Goal: Task Accomplishment & Management: Manage account settings

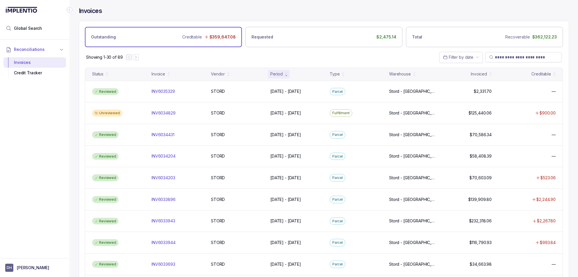
click at [69, 11] on icon "Collapse Icon" at bounding box center [70, 10] width 6 height 6
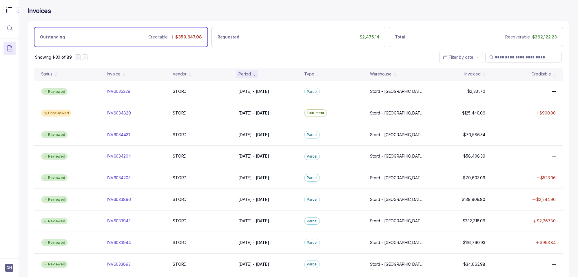
click at [17, 9] on icon "Collapse Icon" at bounding box center [19, 10] width 6 height 6
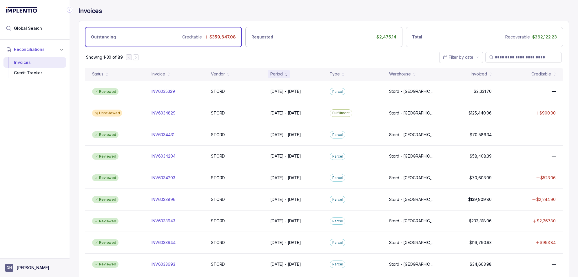
click at [27, 272] on aside "DH [PERSON_NAME]" at bounding box center [34, 268] width 69 height 19
click at [27, 267] on p "[PERSON_NAME]" at bounding box center [33, 268] width 32 height 6
click at [22, 256] on p "Logout" at bounding box center [38, 256] width 48 height 6
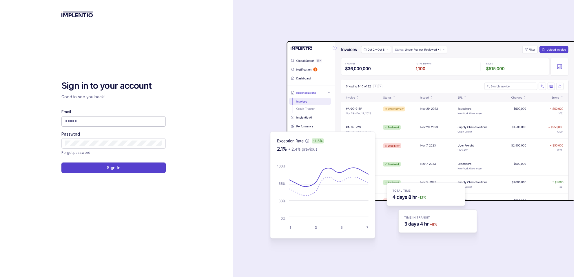
click at [122, 122] on input "Email" at bounding box center [113, 121] width 97 height 6
type input "**********"
click at [111, 170] on p "Sign In" at bounding box center [114, 168] width 14 height 6
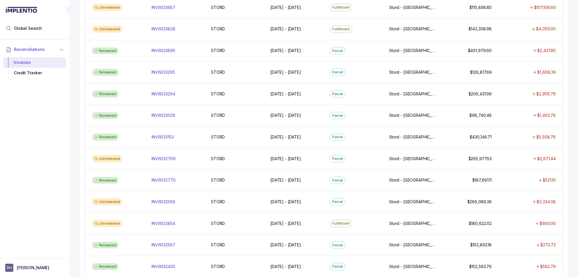
scroll to position [465, 0]
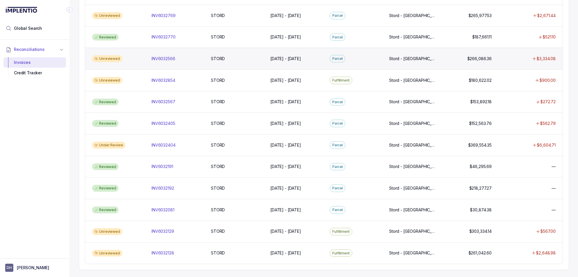
click at [115, 58] on div "Unreviewed" at bounding box center [107, 58] width 30 height 7
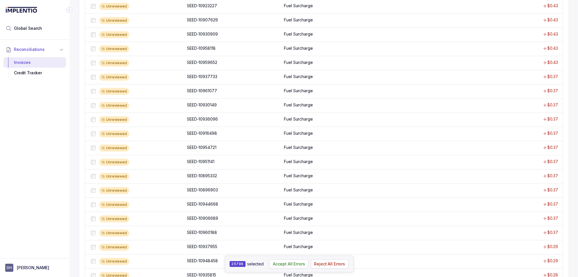
scroll to position [320, 0]
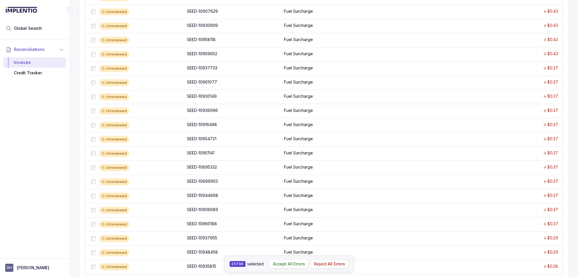
click at [283, 265] on p "Accept All Errors" at bounding box center [289, 264] width 32 height 6
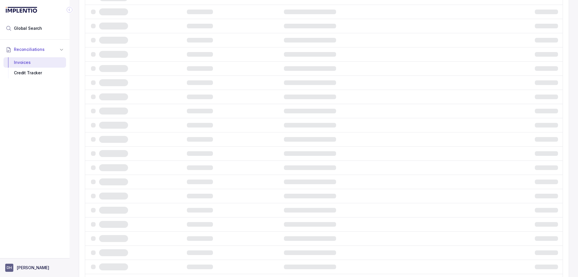
scroll to position [0, 0]
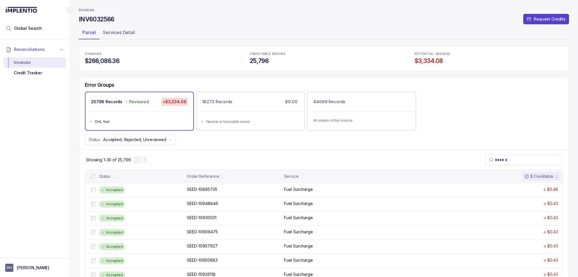
click at [69, 10] on icon "Collapse Icon" at bounding box center [69, 10] width 1 height 3
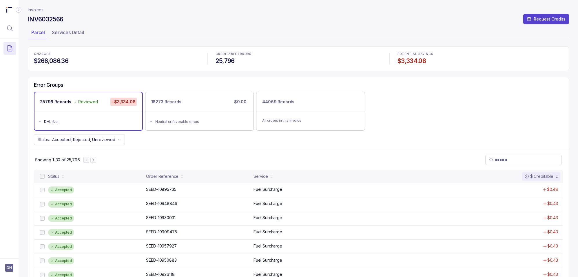
click at [17, 10] on icon "Collapse Icon" at bounding box center [19, 10] width 6 height 6
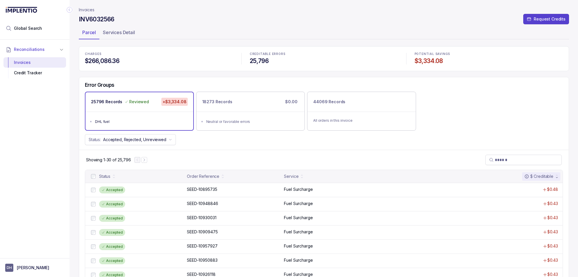
click at [89, 8] on p "Invoices" at bounding box center [87, 10] width 16 height 6
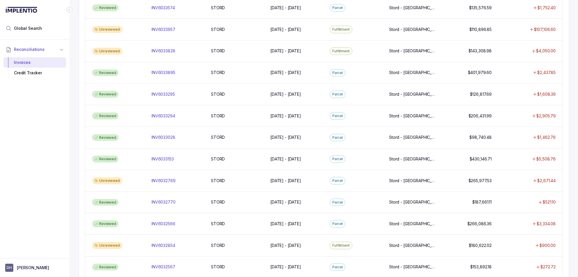
scroll to position [301, 0]
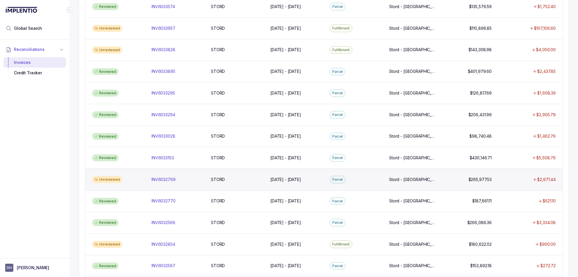
click at [108, 182] on div "Unreviewed" at bounding box center [107, 179] width 30 height 7
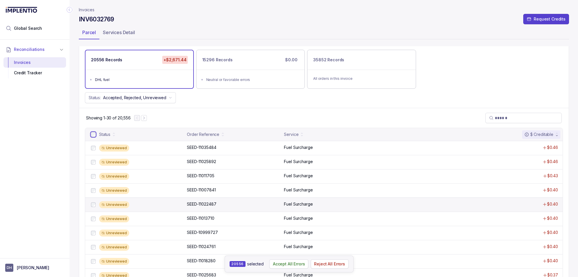
scroll to position [91, 0]
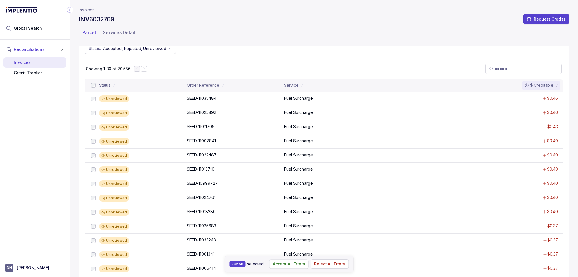
click at [281, 263] on p "Accept All Errors" at bounding box center [289, 264] width 32 height 6
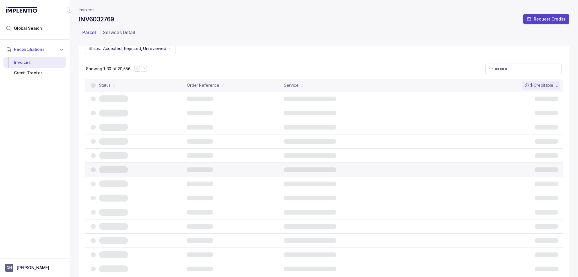
scroll to position [0, 0]
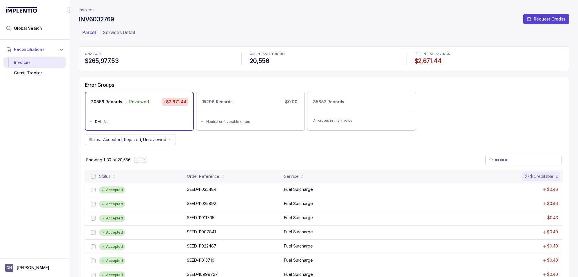
click at [87, 9] on p "Invoices" at bounding box center [87, 10] width 16 height 6
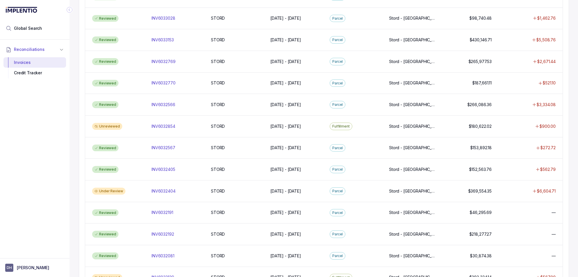
scroll to position [420, 0]
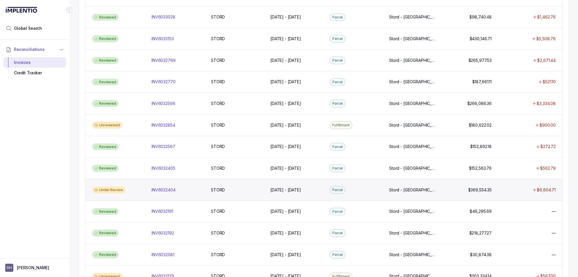
click at [112, 190] on div "Under Review" at bounding box center [108, 190] width 33 height 7
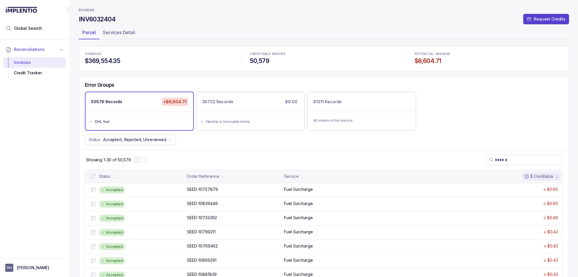
click at [127, 118] on li "DHL fuel" at bounding box center [143, 121] width 97 height 7
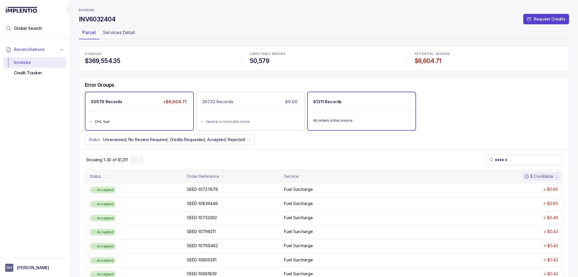
click at [126, 122] on div "DHL fuel" at bounding box center [141, 122] width 92 height 6
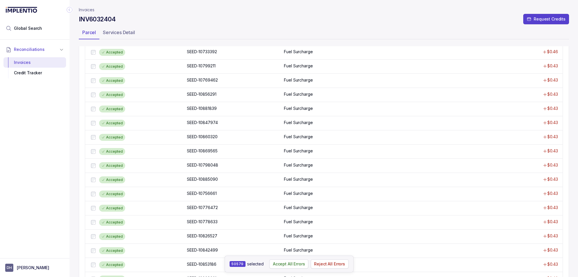
scroll to position [297, 0]
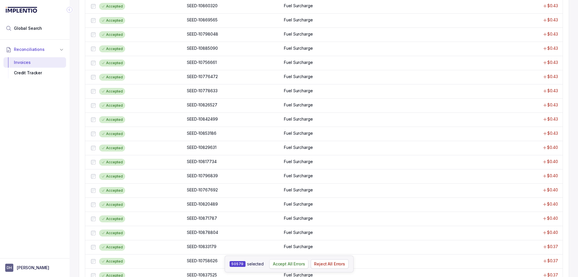
click at [279, 265] on p "Accept All Errors" at bounding box center [289, 264] width 32 height 6
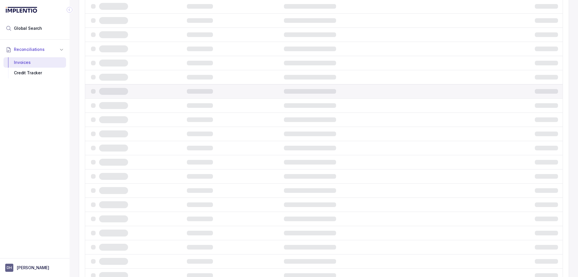
scroll to position [0, 0]
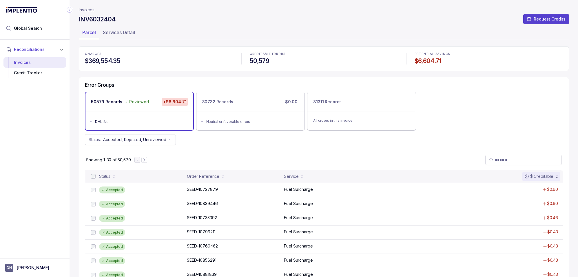
click at [84, 12] on p "Invoices" at bounding box center [87, 10] width 16 height 6
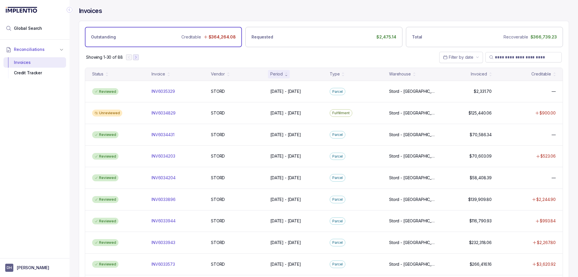
click at [135, 56] on icon "Next Page" at bounding box center [136, 57] width 4 height 4
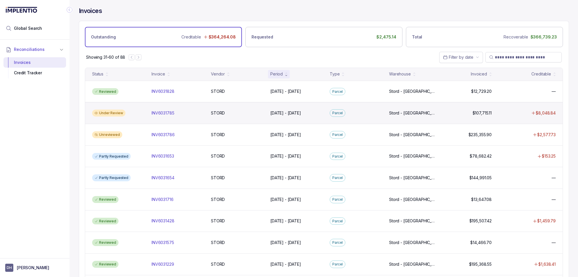
click at [104, 111] on div "Under Review" at bounding box center [108, 113] width 33 height 7
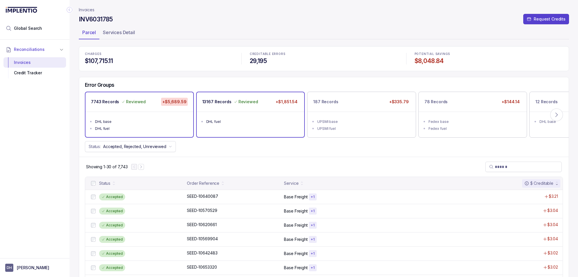
click at [238, 126] on ul "DHL fuel" at bounding box center [251, 121] width 108 height 19
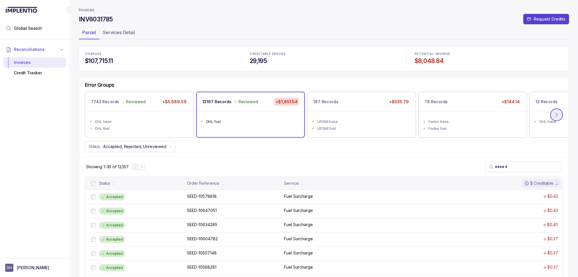
click at [552, 115] on button at bounding box center [556, 115] width 13 height 13
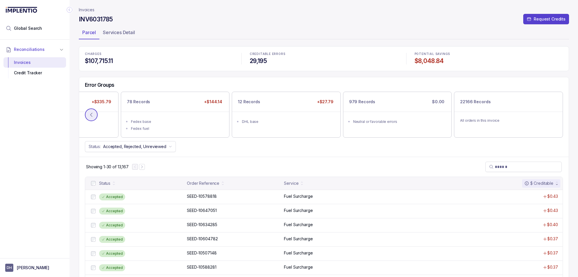
click at [89, 113] on icon at bounding box center [91, 115] width 6 height 6
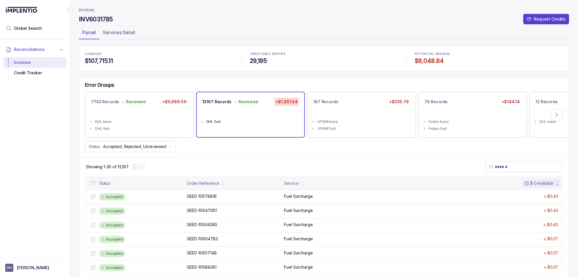
click at [88, 11] on p "Invoices" at bounding box center [87, 10] width 16 height 6
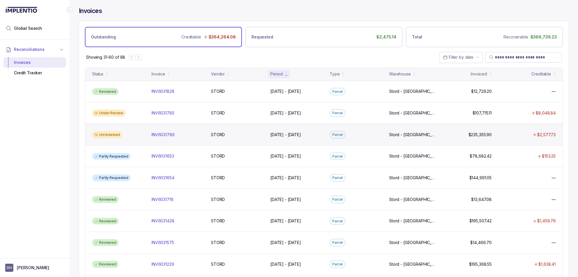
click at [116, 135] on div "Unreviewed" at bounding box center [107, 134] width 30 height 7
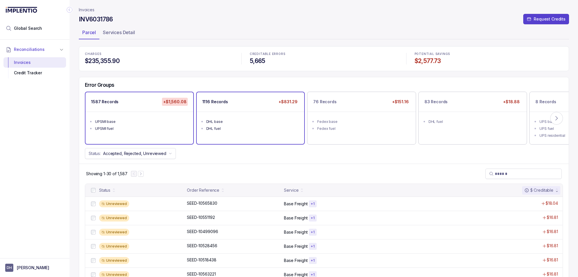
click at [252, 134] on ul "DHL base DHL fuel" at bounding box center [251, 124] width 108 height 25
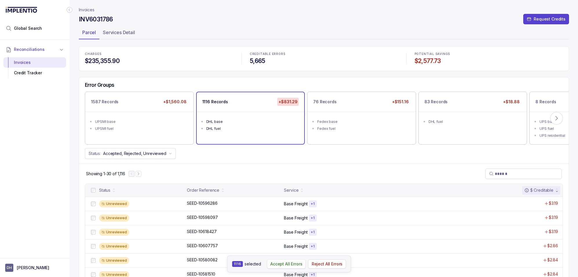
click at [278, 265] on p "Accept All Errors" at bounding box center [286, 264] width 32 height 6
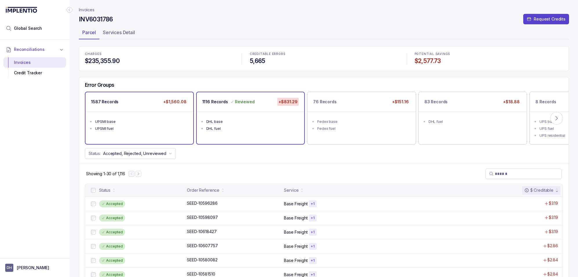
click at [153, 134] on ul "UPSMI base UPSMI fuel" at bounding box center [139, 124] width 108 height 25
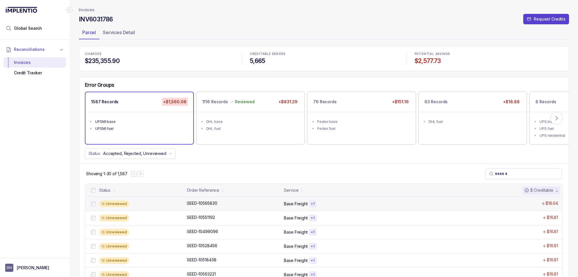
click at [143, 204] on div "Unreviewed" at bounding box center [141, 204] width 84 height 7
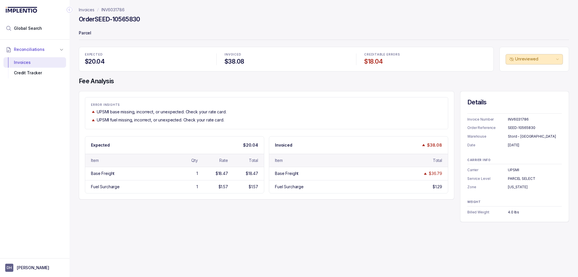
click at [85, 11] on p "Invoices" at bounding box center [87, 10] width 16 height 6
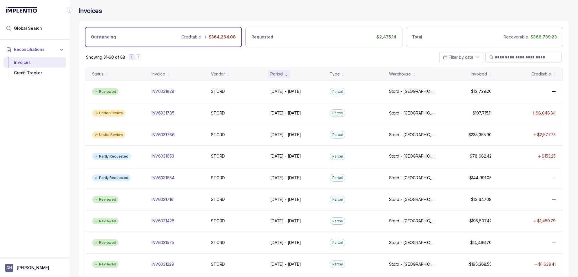
click at [131, 56] on icon "Previous Page" at bounding box center [131, 57] width 4 height 4
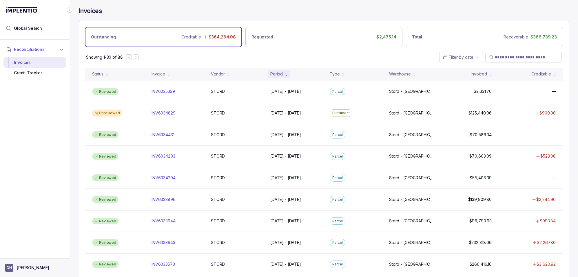
click at [26, 268] on p "[PERSON_NAME]" at bounding box center [33, 268] width 32 height 6
click at [22, 258] on p "Logout" at bounding box center [38, 256] width 48 height 6
